Goal: Obtain resource: Obtain resource

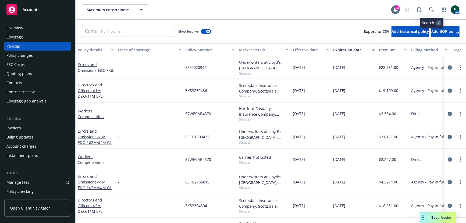
click at [429, 8] on icon at bounding box center [431, 9] width 5 height 5
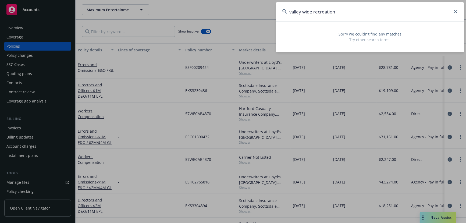
click at [346, 15] on input "valley wide recreation" at bounding box center [370, 11] width 188 height 19
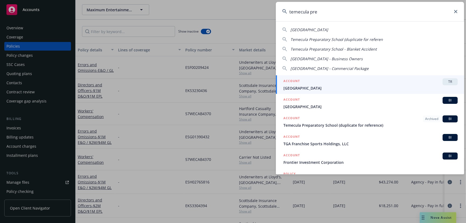
type input "temecula pre"
click at [324, 88] on span "Temecula Preparatory School" at bounding box center [370, 88] width 174 height 6
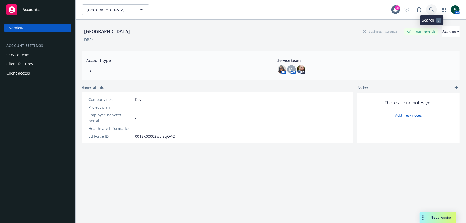
click at [433, 8] on icon at bounding box center [431, 9] width 5 height 5
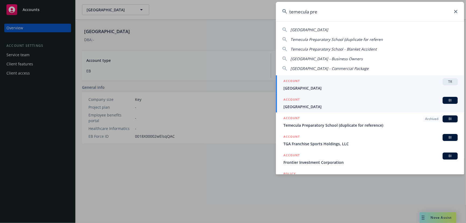
type input "temecula pre"
click at [339, 105] on span "Temecula Preparatory School" at bounding box center [370, 107] width 174 height 6
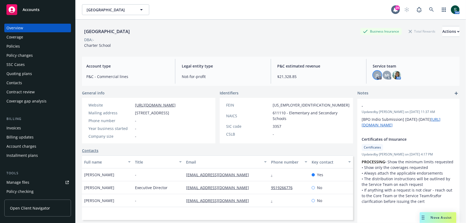
click at [376, 74] on span "JS" at bounding box center [376, 75] width 3 height 6
click at [302, 39] on div "DBA: -" at bounding box center [270, 40] width 377 height 6
click at [16, 51] on div "Overview Coverage Policies Policy changes SSC Cases Quoting plans Contacts Cont…" at bounding box center [37, 65] width 67 height 82
click at [16, 43] on div "Policies" at bounding box center [12, 46] width 13 height 9
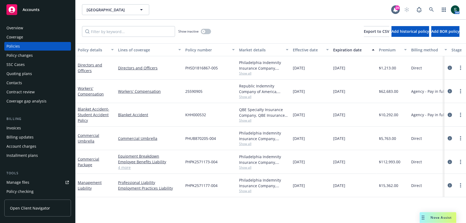
click at [128, 166] on link "4 more" at bounding box center [149, 167] width 63 height 6
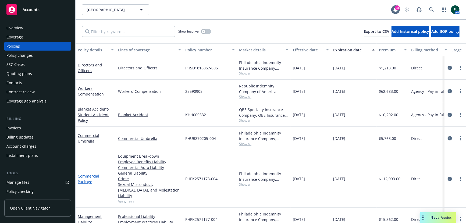
click at [92, 173] on link "Commercial Package" at bounding box center [88, 178] width 21 height 11
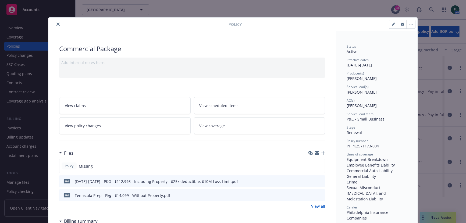
click at [58, 24] on icon "close" at bounding box center [57, 24] width 3 height 3
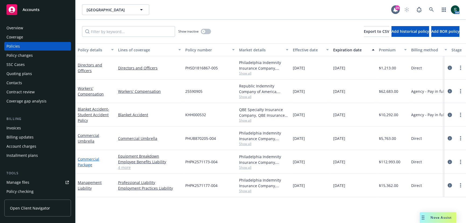
click at [85, 159] on link "Commercial Package" at bounding box center [88, 161] width 21 height 11
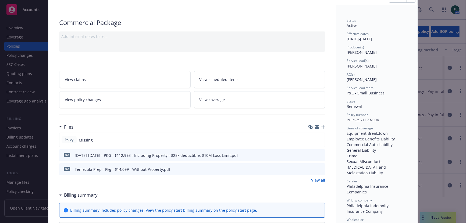
scroll to position [35, 0]
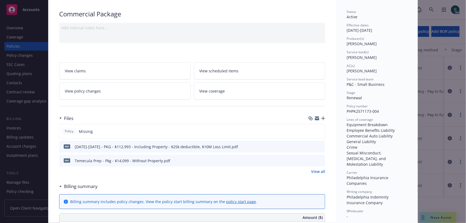
click at [319, 144] on icon "preview file" at bounding box center [319, 146] width 5 height 4
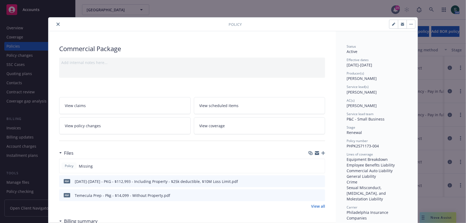
click at [57, 23] on icon "close" at bounding box center [57, 24] width 3 height 3
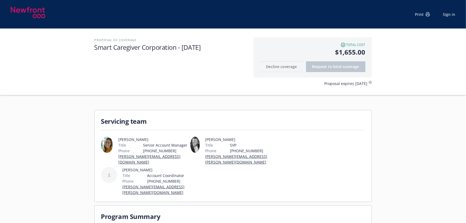
click at [423, 12] on div "Print" at bounding box center [422, 15] width 15 height 6
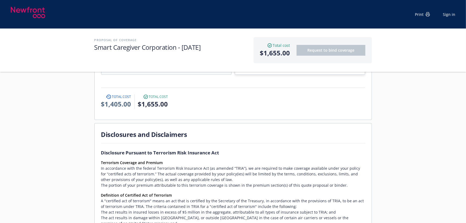
scroll to position [171, 0]
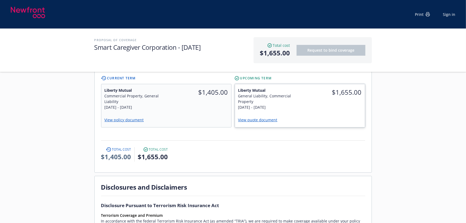
click at [247, 117] on link "View quote document" at bounding box center [260, 119] width 44 height 5
